Goal: Contribute content: Contribute content

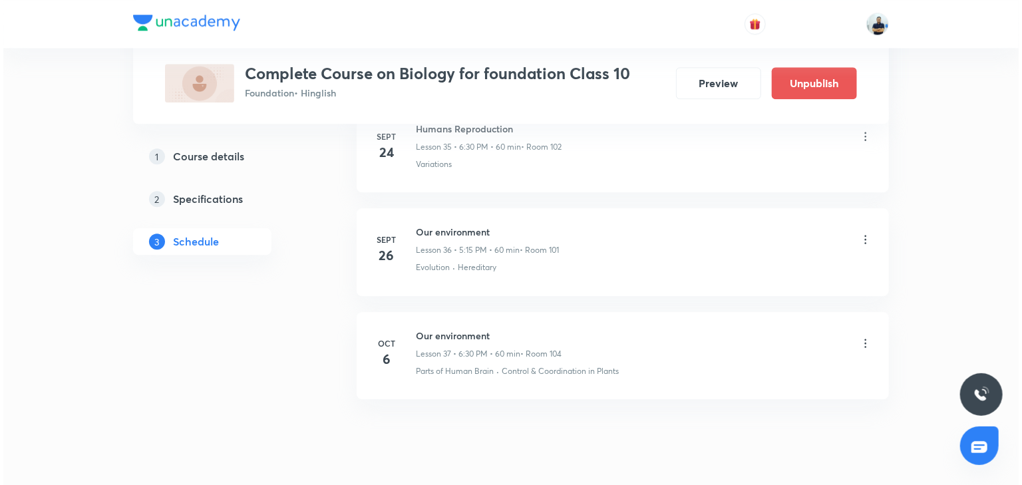
scroll to position [4391, 0]
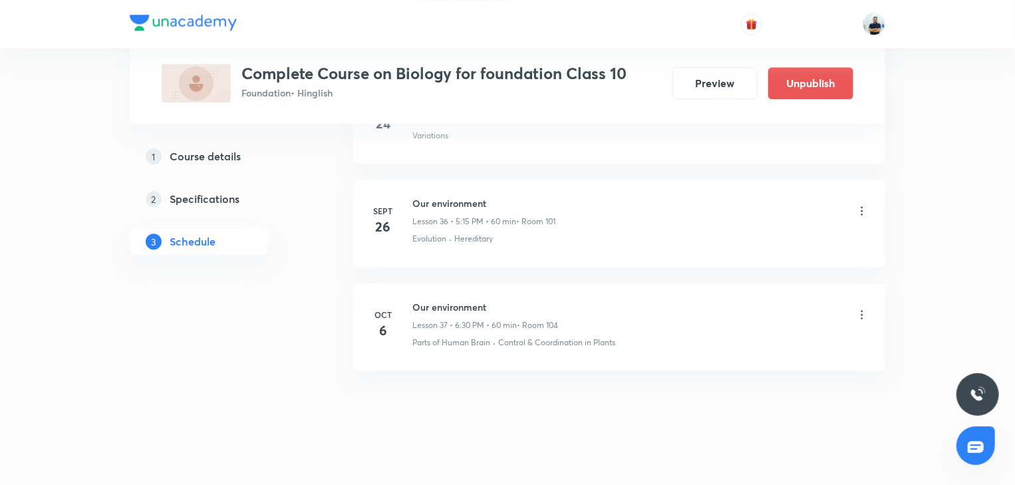
click at [868, 308] on icon at bounding box center [862, 314] width 13 height 13
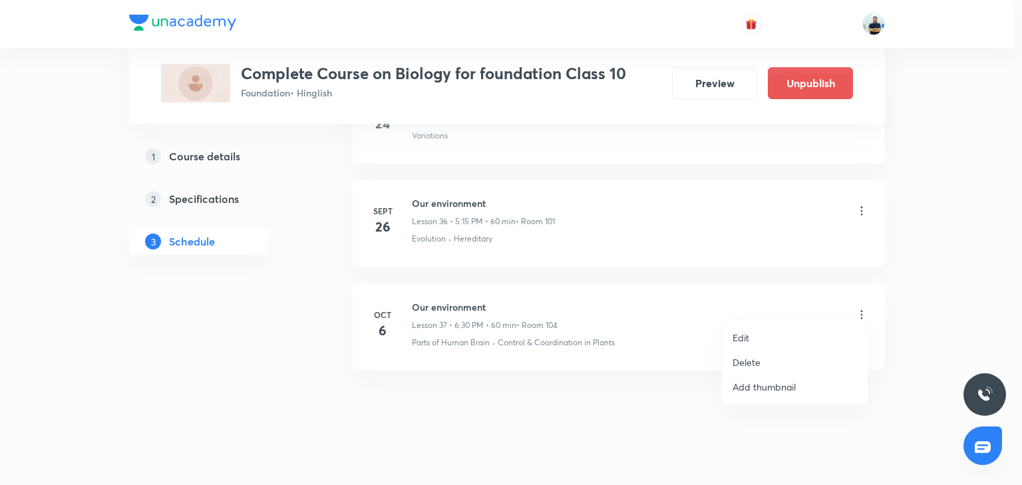
click at [745, 333] on p "Edit" at bounding box center [741, 338] width 17 height 14
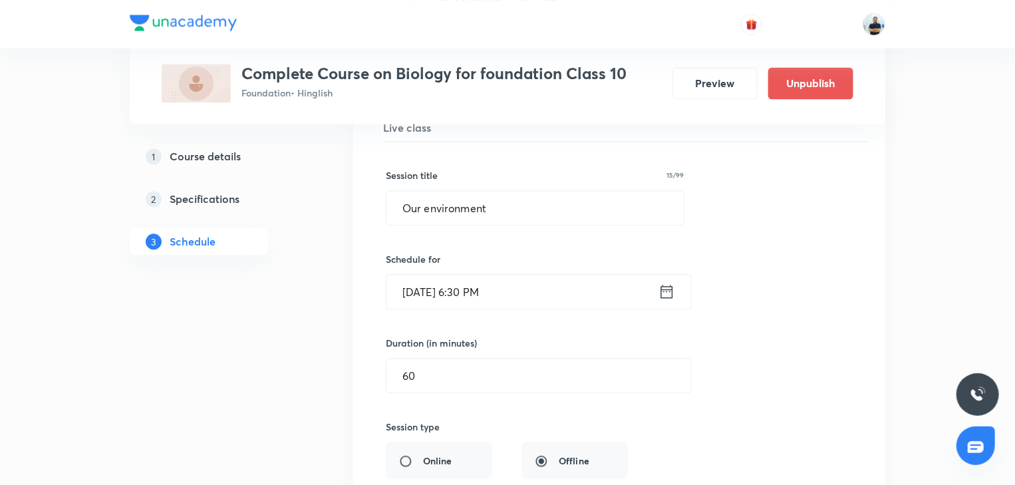
scroll to position [3923, 0]
click at [472, 213] on input "Our environment" at bounding box center [535, 209] width 297 height 34
paste input "heredity"
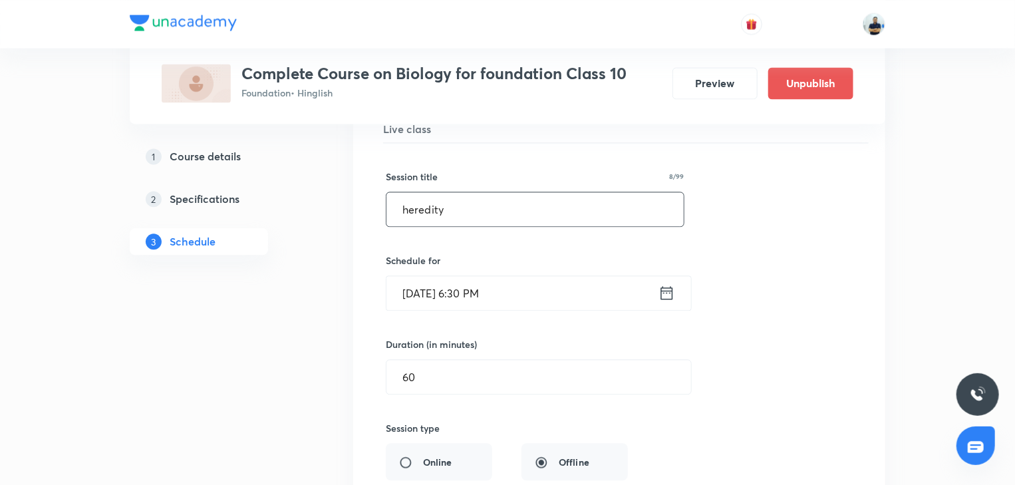
click at [407, 204] on input "heredity" at bounding box center [535, 209] width 297 height 34
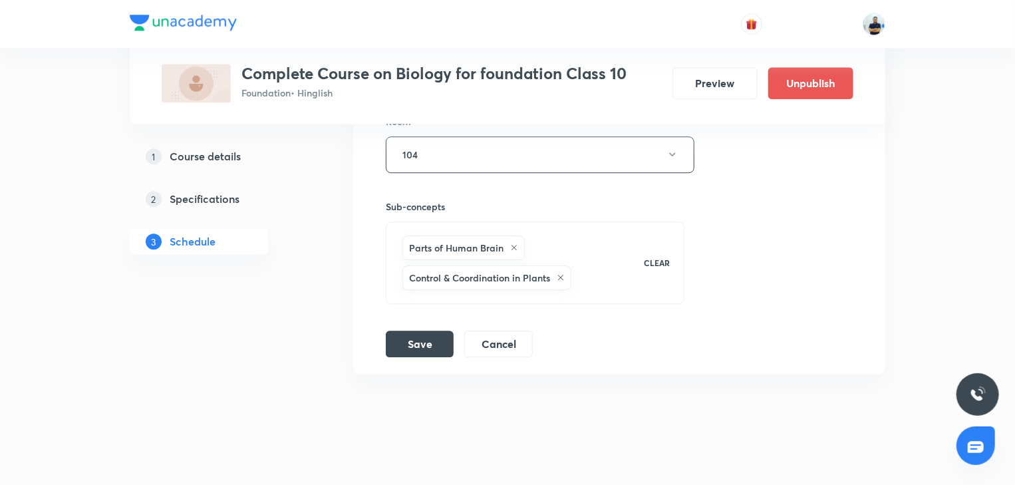
scroll to position [4320, 0]
type input "Heredity"
click at [418, 328] on button "Save" at bounding box center [420, 340] width 68 height 27
